Goal: Obtain resource: Obtain resource

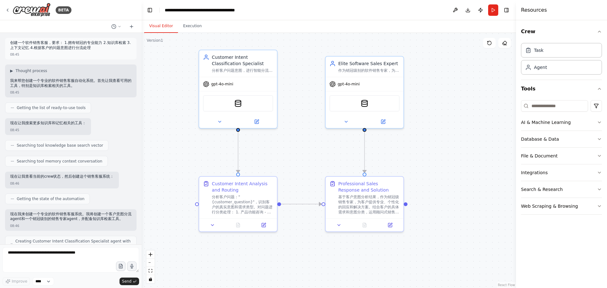
scroll to position [381, 0]
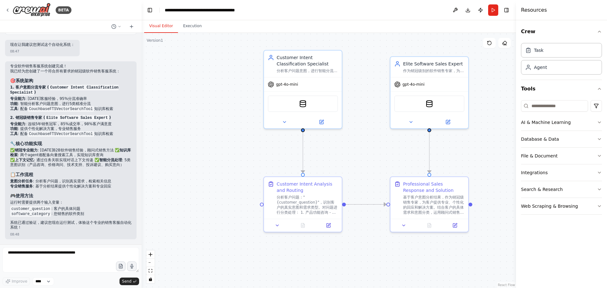
drag, startPoint x: 291, startPoint y: 141, endPoint x: 347, endPoint y: 135, distance: 56.7
click at [347, 135] on div ".deletable-edge-delete-btn { width: 20px; height: 20px; border: 0px solid #ffff…" at bounding box center [329, 160] width 374 height 255
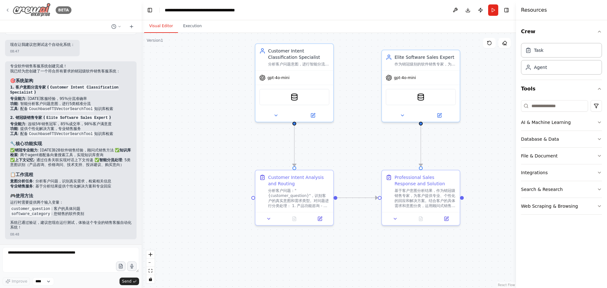
click at [6, 10] on icon at bounding box center [7, 10] width 5 height 5
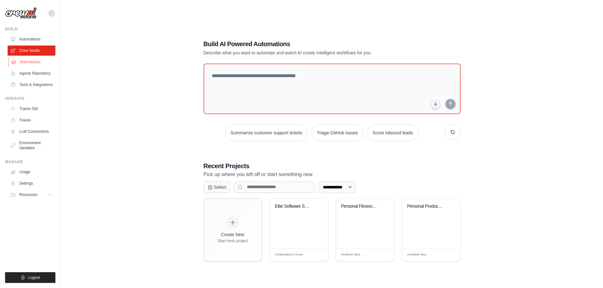
click at [38, 59] on link "Marketplace" at bounding box center [32, 62] width 48 height 10
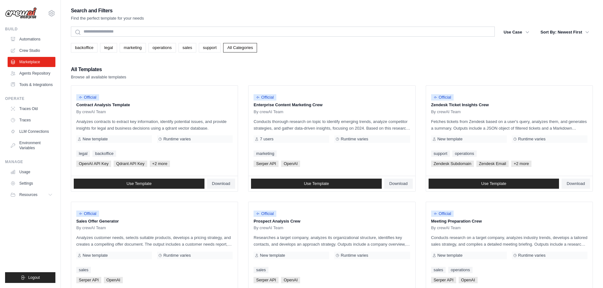
click at [452, 63] on div "Search and Filters Find the perfect template for your needs Search Use Case bac…" at bounding box center [332, 289] width 522 height 566
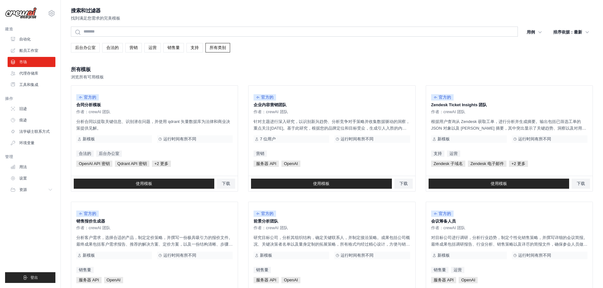
click at [288, 64] on div "搜索和过滤器 找到满足您需求的完美模板 搜索 用例 后台办公室 合法的 营销 运营 销售量 支持 清除所有筛选条件" at bounding box center [332, 289] width 522 height 566
click at [136, 49] on font "营销" at bounding box center [133, 47] width 8 height 5
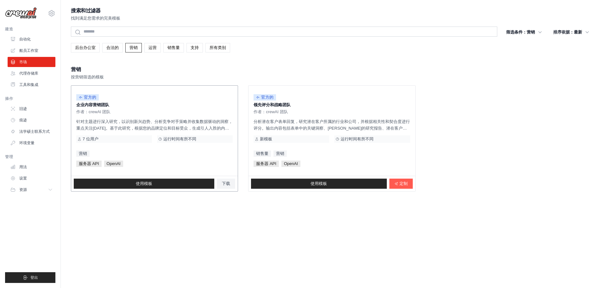
click at [134, 129] on font "针对主题进行深入研究，以识别新兴趋势、分析竞争对手策略并收集数据驱动的洞察，重点关注[DATE]。基于此研究，根据您的品牌定位和目标受众，生成引人入胜的内容创…" at bounding box center [154, 135] width 156 height 32
click at [88, 116] on div "官方的 企业内容营销团队 作者：crewAI 团队 针对主题进行深入研究，以识别新兴趋势、分析竞争对手策略并收集数据驱动的洞察，重点关注[DATE]。基于此研…" at bounding box center [154, 131] width 166 height 90
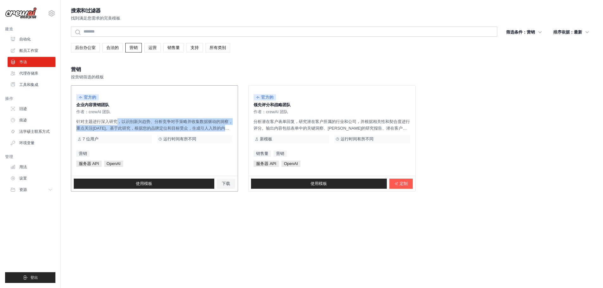
drag, startPoint x: 82, startPoint y: 124, endPoint x: 224, endPoint y: 126, distance: 142.0
click at [233, 130] on div "官方的 企业内容营销团队 作者：crewAI 团队 针对主题进行深入研究，以识别新兴趋势、分析竞争对手策略并收集数据驱动的洞察，重点关注[DATE]。基于此研…" at bounding box center [154, 131] width 166 height 90
click at [224, 126] on font "针对主题进行深入研究，以识别新兴趋势、分析竞争对手策略并收集数据驱动的洞察，重点关注[DATE]。基于此研究，根据您的品牌定位和目标受众，生成引人入胜的内容创…" at bounding box center [154, 135] width 156 height 32
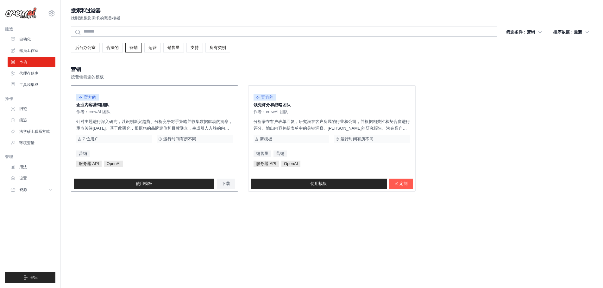
click at [223, 123] on font "针对主题进行深入研究，以识别新兴趋势、分析竞争对手策略并收集数据驱动的洞察，重点关注[DATE]。基于此研究，根据您的品牌定位和目标受众，生成引人入胜的内容创…" at bounding box center [154, 135] width 156 height 32
click at [151, 47] on font "运营" at bounding box center [152, 47] width 8 height 5
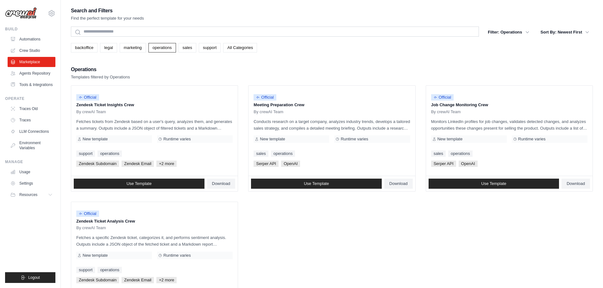
click at [334, 60] on div "Search and Filters Find the perfect template for your needs Search Filter: Oper…" at bounding box center [332, 157] width 522 height 302
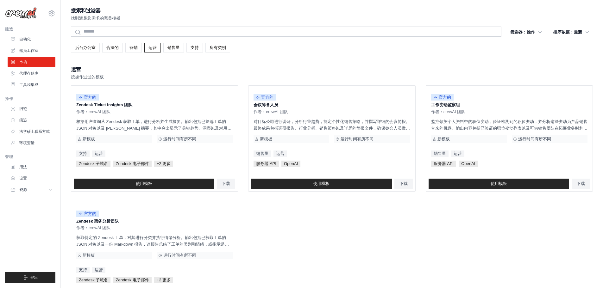
click at [344, 9] on div "搜索和过滤器 找到满足您需求的完美模板" at bounding box center [332, 13] width 522 height 15
click at [453, 62] on div "搜索和过滤器 找到满足您需求的完美模板 搜索 筛选器：操作 后台办公室 合法的 营销 运营 销售量 支持 清除所有筛选条件" at bounding box center [332, 157] width 522 height 302
click at [282, 59] on div "搜索和过滤器 找到满足您需求的完美模板 搜索 筛选器：操作 后台办公室 合法的 营销 运营 销售量 支持 清除所有筛选条件" at bounding box center [332, 157] width 522 height 302
